Goal: Transaction & Acquisition: Purchase product/service

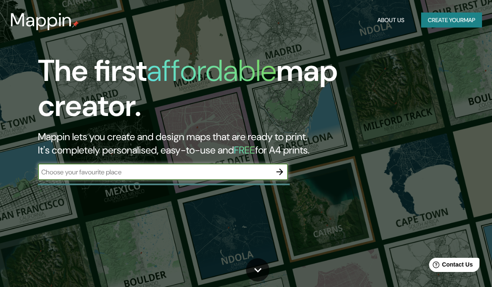
click at [118, 189] on div "The first affordable map creator. Mappin lets you create and design maps that a…" at bounding box center [246, 143] width 492 height 287
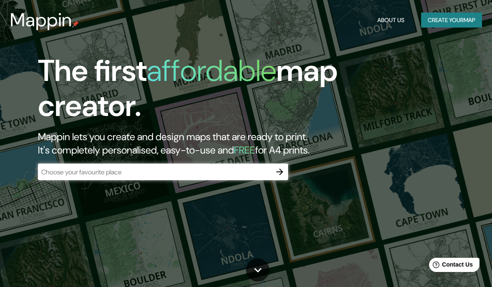
click at [99, 173] on input "text" at bounding box center [154, 172] width 233 height 10
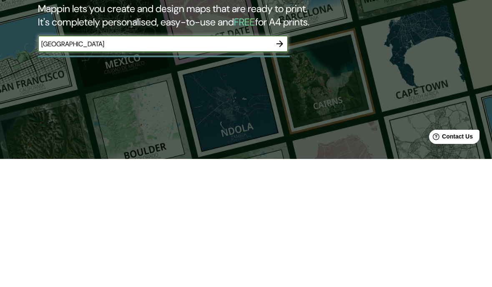
type input "[GEOGRAPHIC_DATA]"
click at [281, 167] on icon "button" at bounding box center [280, 172] width 10 height 10
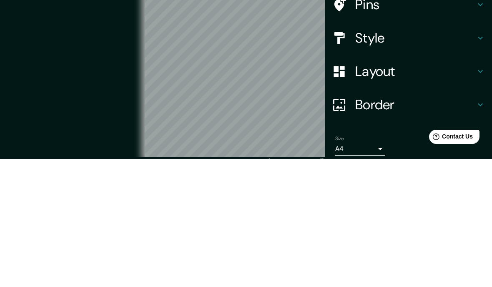
scroll to position [43, 0]
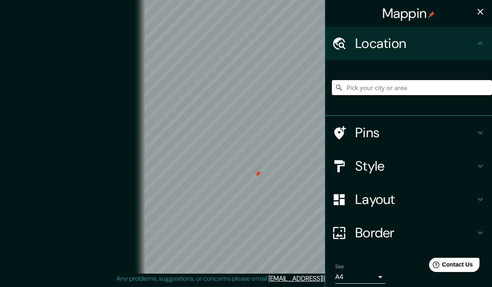
click at [440, 166] on h4 "Style" at bounding box center [415, 166] width 120 height 17
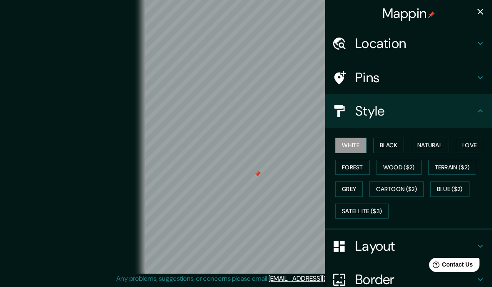
click at [398, 144] on button "Black" at bounding box center [388, 145] width 31 height 15
click at [430, 145] on button "Natural" at bounding box center [430, 145] width 38 height 15
click at [472, 147] on button "Love" at bounding box center [470, 145] width 28 height 15
click at [463, 165] on button "Terrain ($2)" at bounding box center [452, 167] width 48 height 15
click at [449, 183] on button "Blue ($2)" at bounding box center [449, 188] width 39 height 15
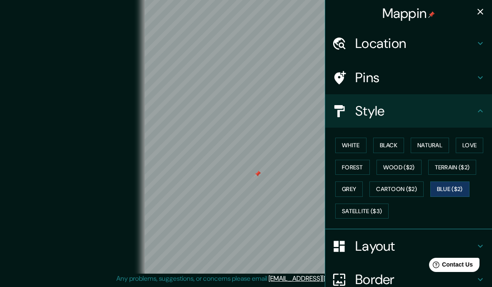
click at [399, 181] on button "Cartoon ($2)" at bounding box center [396, 188] width 54 height 15
click at [350, 187] on button "Grey" at bounding box center [349, 188] width 28 height 15
click at [398, 181] on button "Cartoon ($2)" at bounding box center [396, 188] width 54 height 15
click at [363, 203] on button "Satellite ($3)" at bounding box center [361, 210] width 53 height 15
click at [405, 185] on button "Cartoon ($2)" at bounding box center [396, 188] width 54 height 15
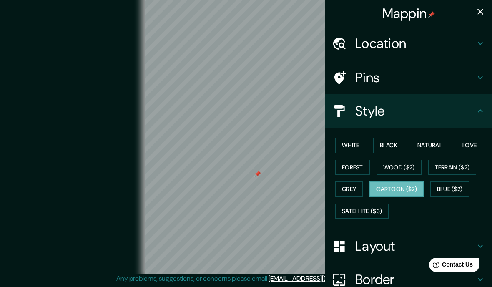
click at [379, 207] on button "Satellite ($3)" at bounding box center [361, 210] width 53 height 15
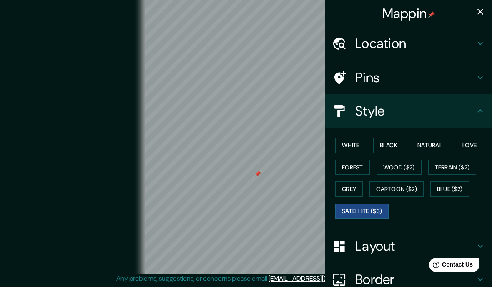
click at [404, 190] on button "Cartoon ($2)" at bounding box center [396, 188] width 54 height 15
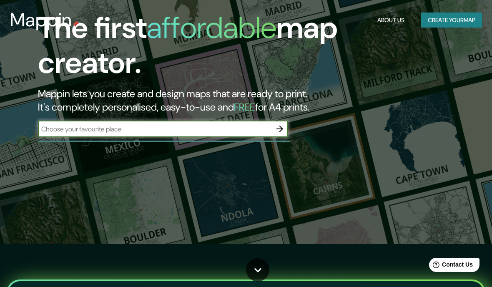
scroll to position [128, 0]
